Goal: Check status: Check status

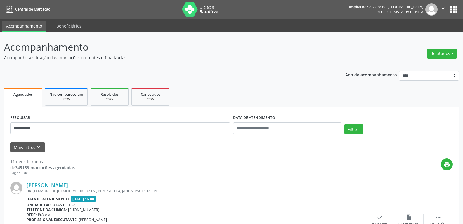
click at [205, 10] on img at bounding box center [201, 9] width 38 height 15
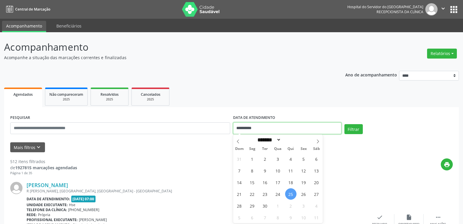
click at [283, 126] on input "**********" at bounding box center [287, 128] width 108 height 12
drag, startPoint x: 277, startPoint y: 132, endPoint x: 267, endPoint y: 125, distance: 12.3
click at [274, 129] on input "**********" at bounding box center [287, 128] width 108 height 12
drag, startPoint x: 266, startPoint y: 125, endPoint x: 212, endPoint y: 124, distance: 54.4
click at [212, 124] on div "**********" at bounding box center [232, 125] width 446 height 25
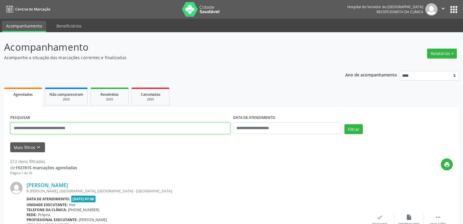
click at [70, 127] on input "text" at bounding box center [120, 128] width 220 height 12
paste input "**********"
click at [345, 124] on button "Filtrar" at bounding box center [354, 129] width 18 height 10
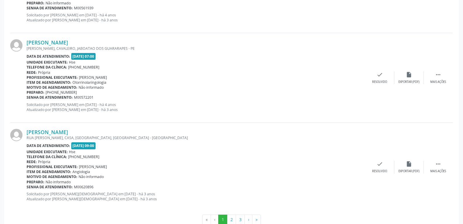
scroll to position [1317, 0]
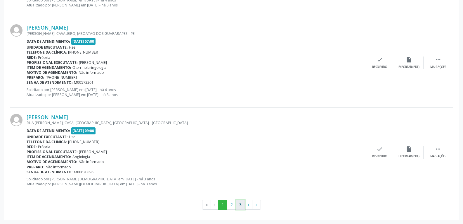
click at [239, 203] on button "3" at bounding box center [240, 204] width 9 height 10
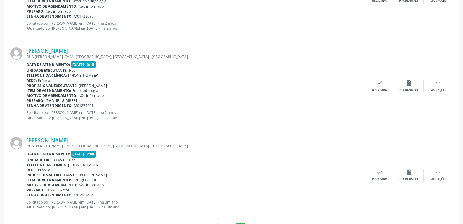
scroll to position [425, 0]
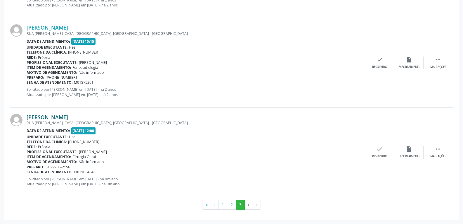
click at [53, 115] on link "[PERSON_NAME]" at bounding box center [47, 117] width 41 height 6
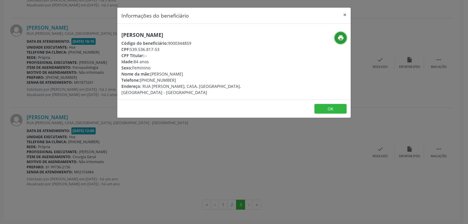
click at [340, 39] on icon "print" at bounding box center [340, 37] width 6 height 6
drag, startPoint x: 130, startPoint y: 49, endPoint x: 172, endPoint y: 49, distance: 41.8
click at [172, 49] on div "CPF: 539.536.817-53" at bounding box center [194, 49] width 147 height 6
copy div "539.536.817-53"
drag, startPoint x: 149, startPoint y: 79, endPoint x: 184, endPoint y: 78, distance: 34.5
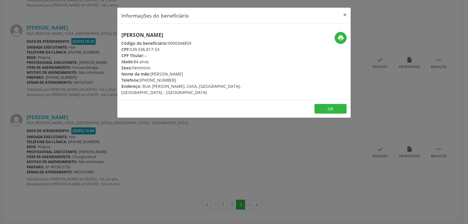
click at [184, 78] on div "Telefone: [PHONE_NUMBER]" at bounding box center [194, 80] width 147 height 6
copy div "99736-2156"
click at [346, 13] on button "×" at bounding box center [345, 15] width 12 height 14
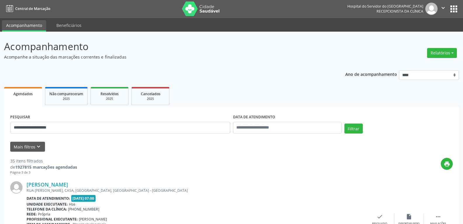
scroll to position [0, 0]
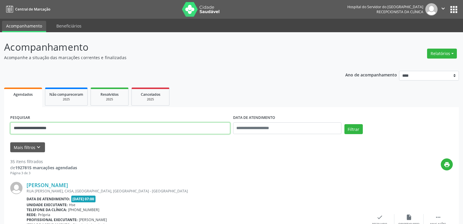
drag, startPoint x: 27, startPoint y: 128, endPoint x: 95, endPoint y: 134, distance: 68.3
click at [95, 134] on input "**********" at bounding box center [120, 128] width 220 height 12
click at [345, 124] on button "Filtrar" at bounding box center [354, 129] width 18 height 10
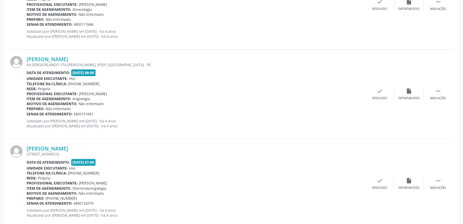
scroll to position [1111, 0]
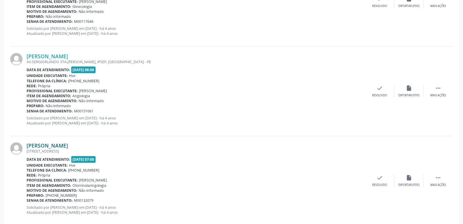
click at [56, 145] on link "[PERSON_NAME]" at bounding box center [47, 145] width 41 height 6
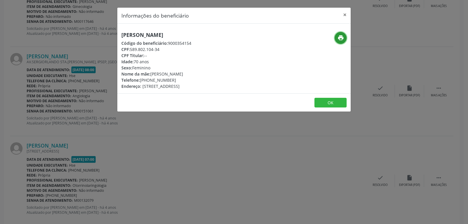
click at [338, 39] on icon "print" at bounding box center [340, 37] width 6 height 6
click at [345, 15] on button "×" at bounding box center [345, 15] width 12 height 14
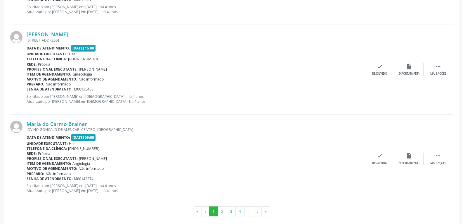
scroll to position [1317, 0]
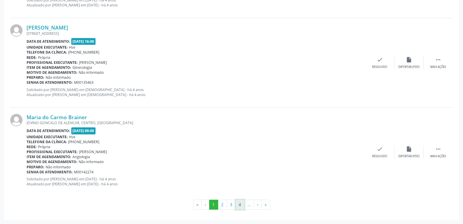
click at [238, 206] on button "4" at bounding box center [240, 204] width 9 height 10
click at [242, 205] on button "5" at bounding box center [240, 204] width 9 height 10
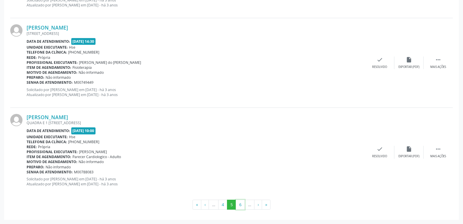
click at [242, 205] on button "6" at bounding box center [240, 204] width 9 height 10
click at [243, 205] on button "7" at bounding box center [240, 204] width 9 height 10
click at [243, 205] on button "8" at bounding box center [240, 204] width 9 height 10
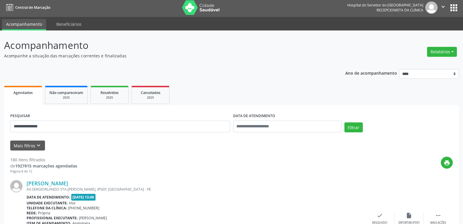
scroll to position [0, 0]
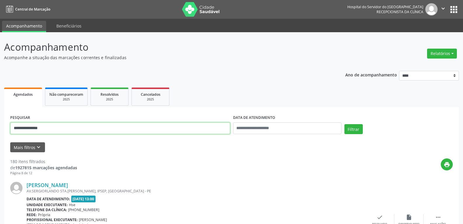
click at [52, 129] on input "**********" at bounding box center [120, 128] width 220 height 12
click at [345, 124] on button "Filtrar" at bounding box center [354, 129] width 18 height 10
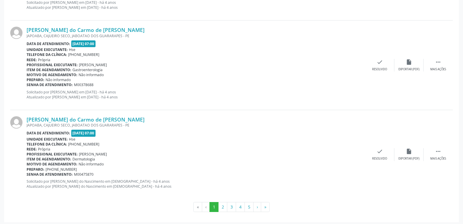
scroll to position [1317, 0]
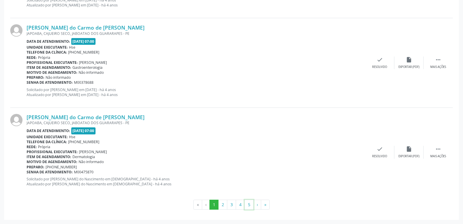
click at [248, 204] on button "5" at bounding box center [249, 204] width 9 height 10
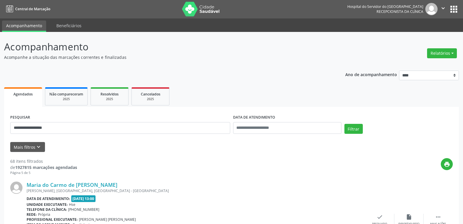
scroll to position [0, 0]
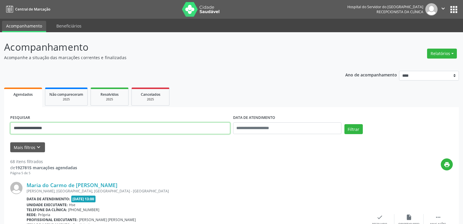
click at [62, 129] on input "**********" at bounding box center [120, 128] width 220 height 12
click at [345, 124] on button "Filtrar" at bounding box center [354, 129] width 18 height 10
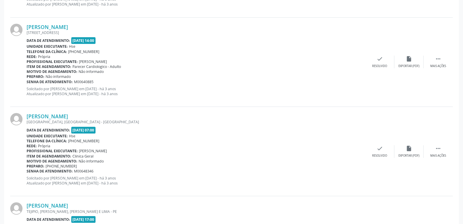
scroll to position [1317, 0]
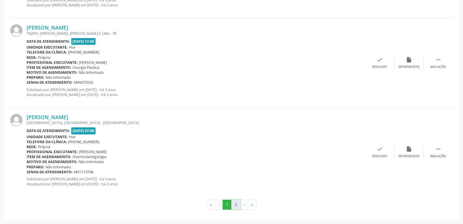
click at [233, 203] on button "2" at bounding box center [235, 204] width 9 height 10
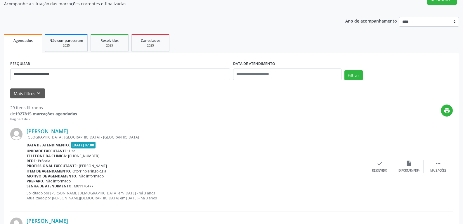
scroll to position [0, 0]
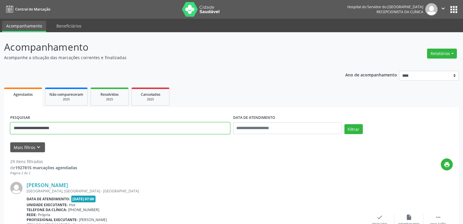
drag, startPoint x: 72, startPoint y: 127, endPoint x: 0, endPoint y: 128, distance: 71.6
paste input "text"
type input "**********"
click at [345, 124] on button "Filtrar" at bounding box center [354, 129] width 18 height 10
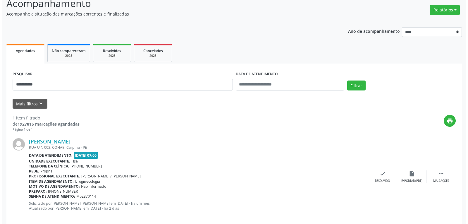
scroll to position [51, 0]
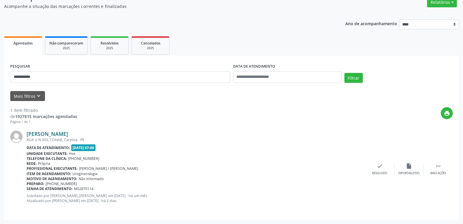
click at [68, 133] on link "[PERSON_NAME]" at bounding box center [47, 133] width 41 height 6
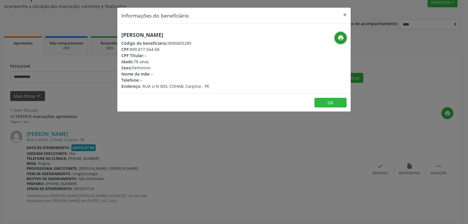
click at [342, 39] on icon "print" at bounding box center [340, 37] width 6 height 6
drag, startPoint x: 130, startPoint y: 49, endPoint x: 171, endPoint y: 50, distance: 40.9
click at [171, 50] on div "CPF: 899.877.564-68" at bounding box center [165, 49] width 88 height 6
copy div "899.877.564-68"
